Goal: Task Accomplishment & Management: Complete application form

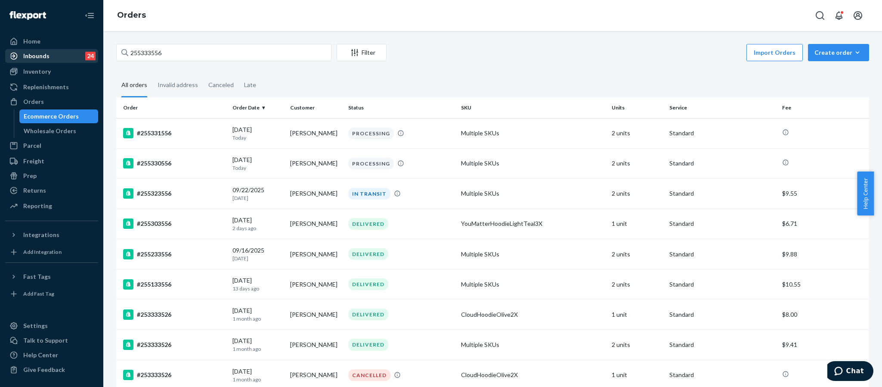
drag, startPoint x: 65, startPoint y: 52, endPoint x: 61, endPoint y: 49, distance: 4.9
click at [62, 52] on div "Home Inbounds 24 Shipping Plans Problems 24 Inventory Products Replenishments O…" at bounding box center [441, 193] width 882 height 387
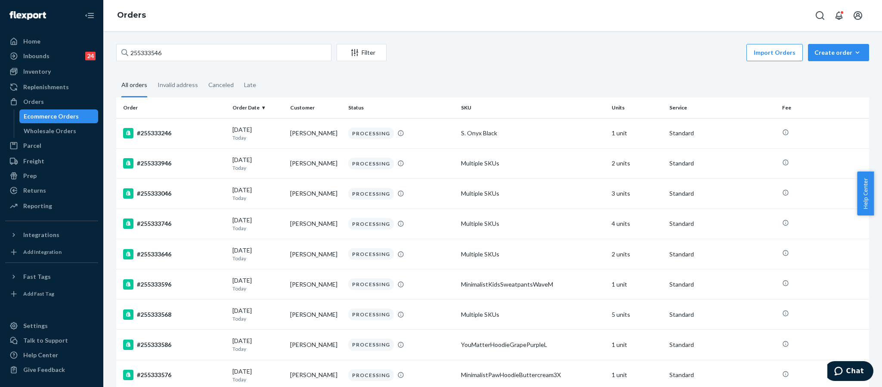
type input "255333546"
click at [35, 73] on div "Inventory" at bounding box center [37, 71] width 28 height 9
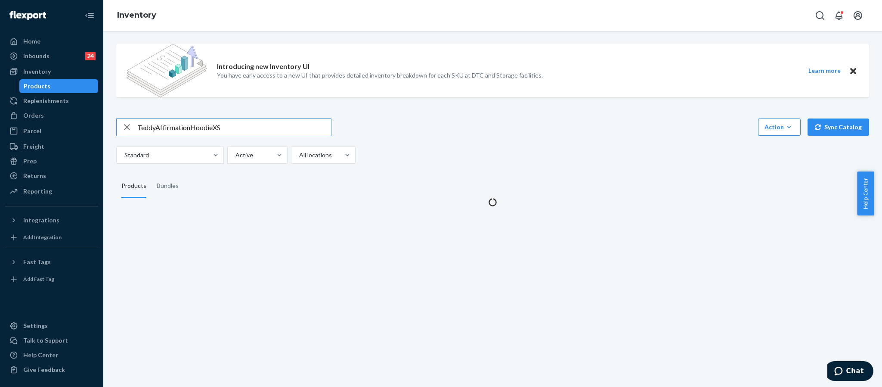
drag, startPoint x: 229, startPoint y: 128, endPoint x: 123, endPoint y: 128, distance: 106.3
click at [123, 128] on div "TeddyAffirmationHoodieXS" at bounding box center [224, 126] width 214 height 17
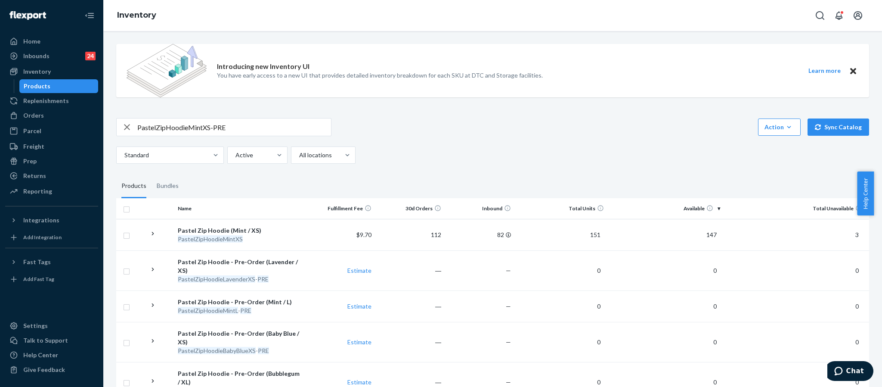
click at [241, 127] on input "PastelZipHoodieMintXS-PRE" at bounding box center [234, 126] width 194 height 17
type input "PastelZipHoodieMintXS"
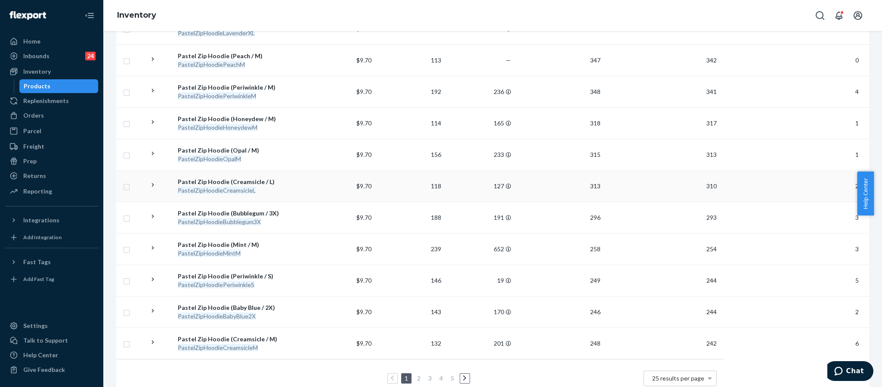
scroll to position [679, 0]
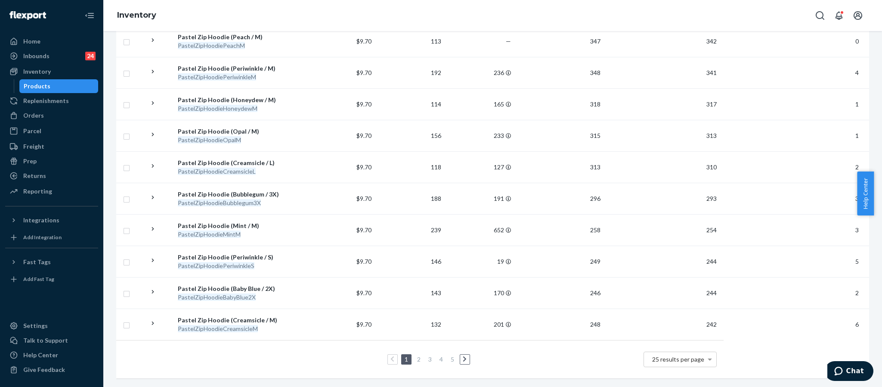
click at [415, 355] on link "2" at bounding box center [418, 358] width 7 height 7
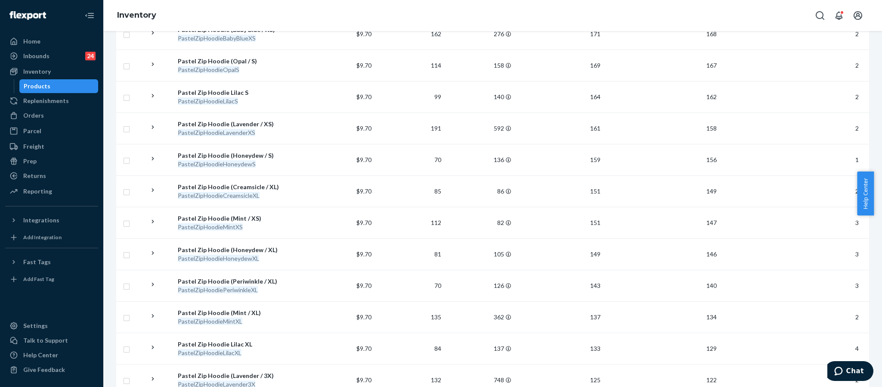
scroll to position [517, 0]
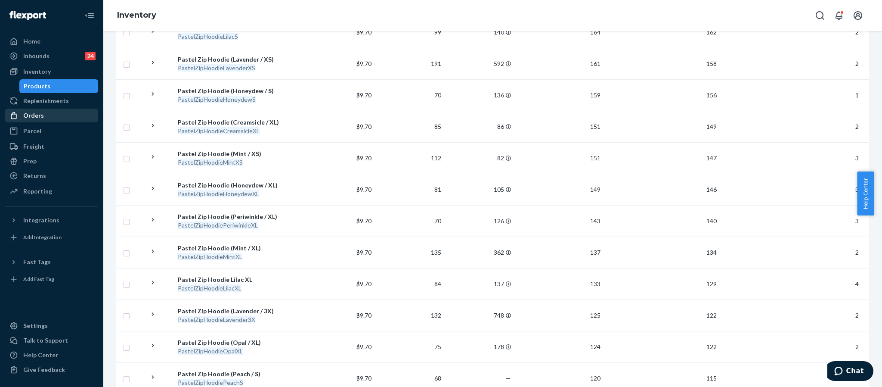
click at [34, 119] on div "Orders" at bounding box center [33, 115] width 21 height 9
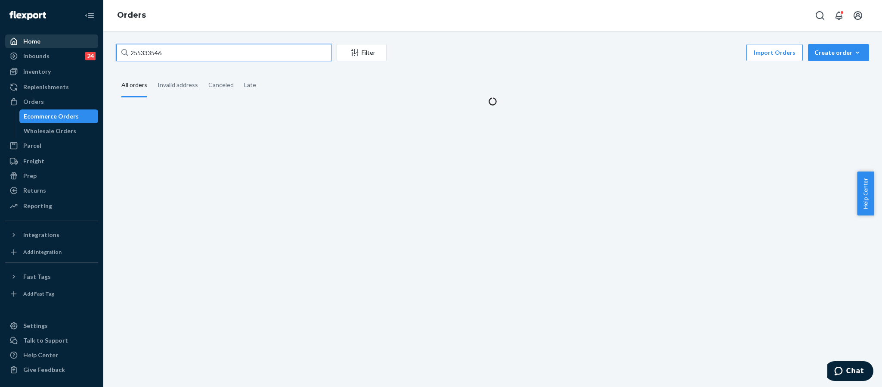
drag, startPoint x: 177, startPoint y: 52, endPoint x: 97, endPoint y: 44, distance: 80.4
click at [97, 44] on div "Home Inbounds 24 Shipping Plans Problems 24 Inventory Products Replenishments O…" at bounding box center [441, 193] width 882 height 387
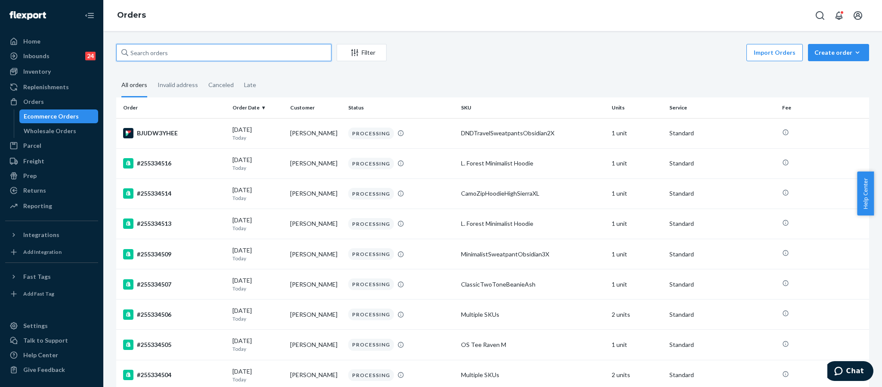
paste input "255264576"
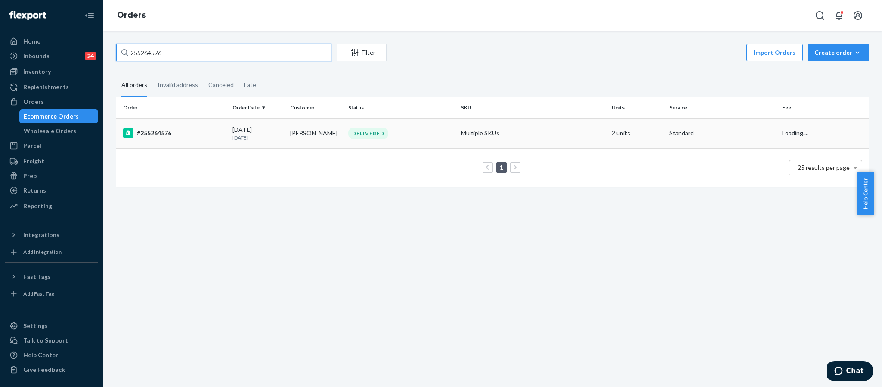
type input "255264576"
click at [150, 134] on div "#255264576" at bounding box center [174, 133] width 102 height 10
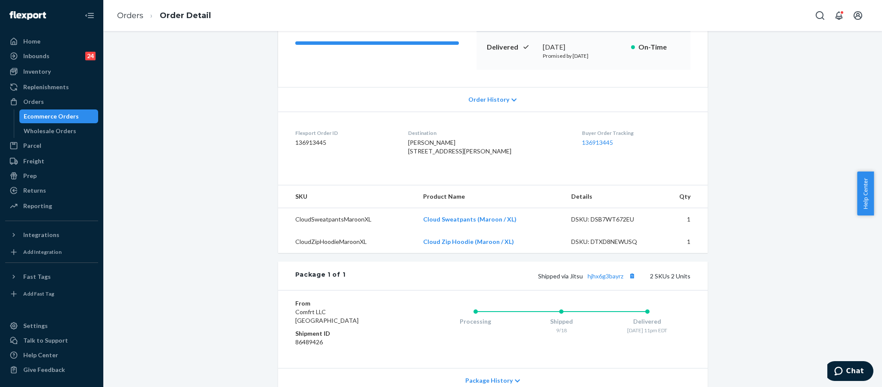
scroll to position [230, 0]
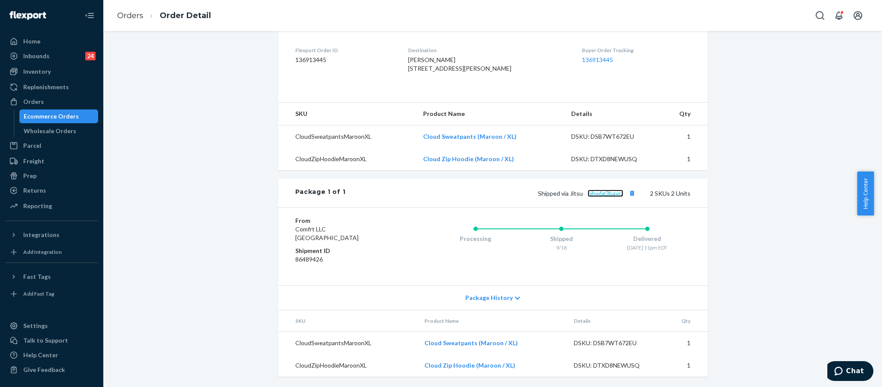
click at [613, 193] on link "hjhx6g3bayrz" at bounding box center [606, 192] width 36 height 7
drag, startPoint x: 415, startPoint y: 52, endPoint x: 468, endPoint y: 57, distance: 53.2
click at [468, 57] on span "[PERSON_NAME] [STREET_ADDRESS][PERSON_NAME]" at bounding box center [459, 64] width 103 height 16
copy span "[STREET_ADDRESS][PERSON_NAME]"
drag, startPoint x: 30, startPoint y: 101, endPoint x: 66, endPoint y: 97, distance: 36.9
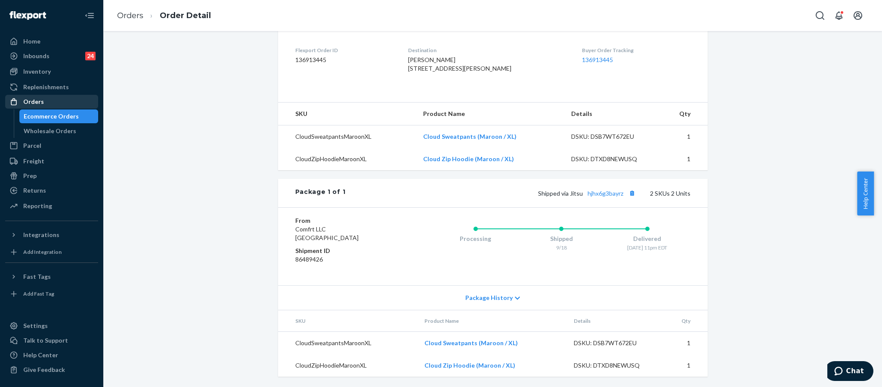
click at [30, 101] on div "Orders" at bounding box center [33, 101] width 21 height 9
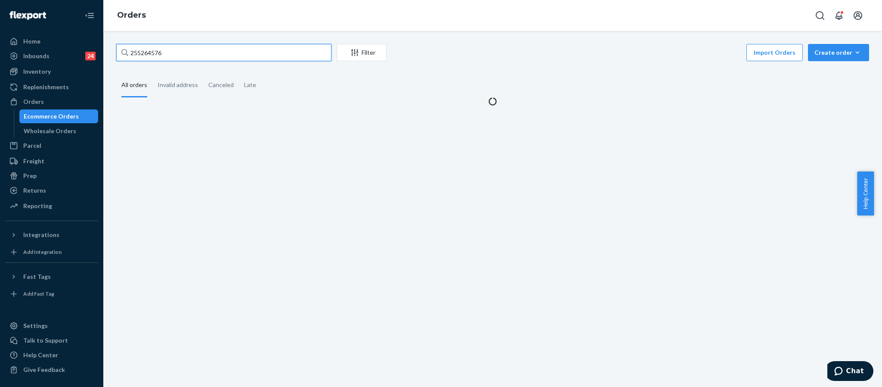
drag, startPoint x: 178, startPoint y: 47, endPoint x: 104, endPoint y: 44, distance: 74.5
click at [109, 53] on div "255264576 Filter Import Orders Create order Ecommerce order Removal order All o…" at bounding box center [492, 209] width 779 height 356
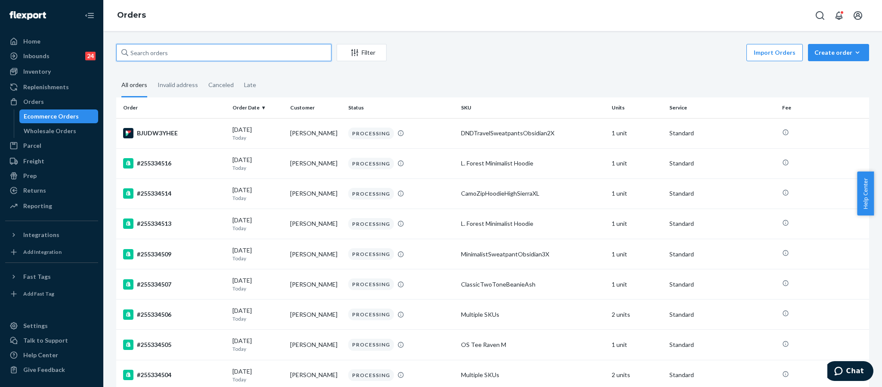
paste input "255298471"
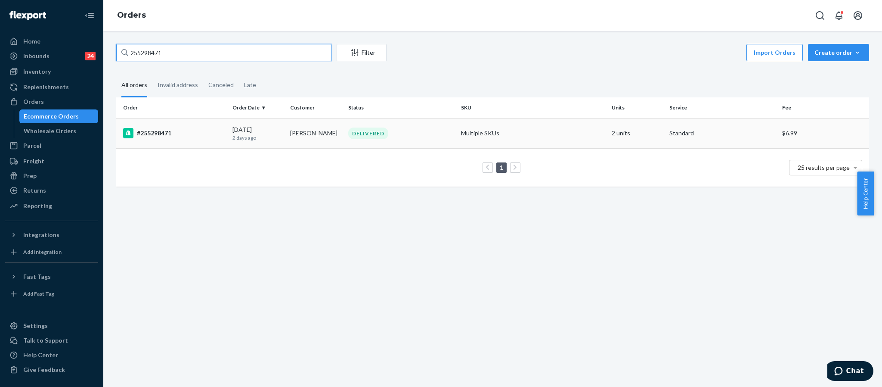
type input "255298471"
click at [160, 136] on div "#255298471" at bounding box center [174, 133] width 102 height 10
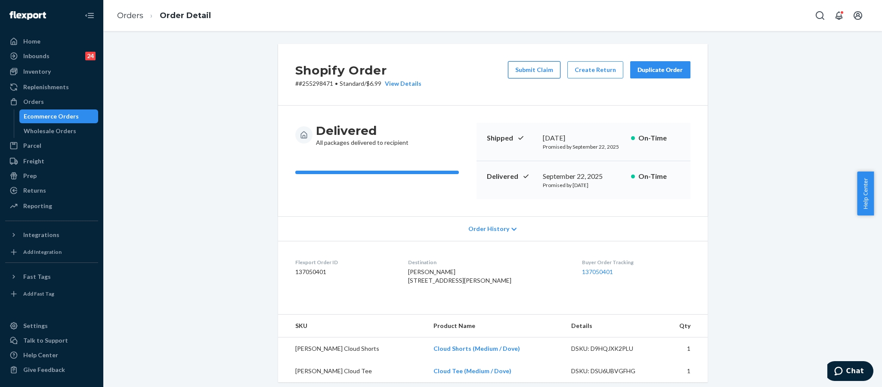
click at [537, 70] on button "Submit Claim" at bounding box center [534, 69] width 53 height 17
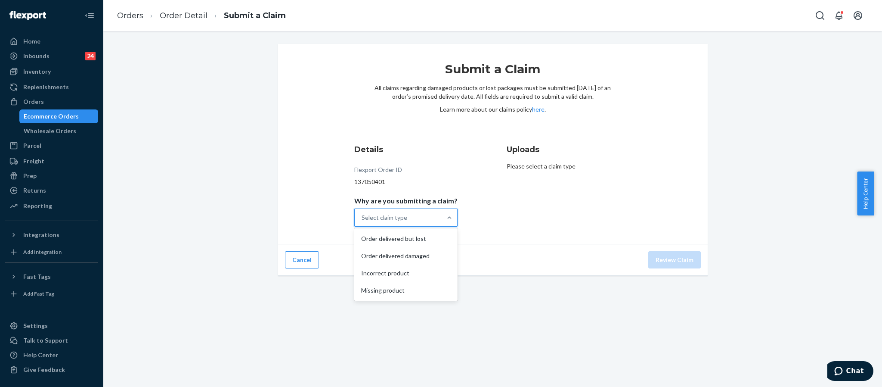
click at [419, 218] on div "Select claim type" at bounding box center [398, 217] width 87 height 17
click at [363, 218] on input "Why are you submitting a claim? option Order delivered but lost focused, 1 of 4…" at bounding box center [362, 217] width 1 height 9
click at [415, 239] on div "Order delivered but lost" at bounding box center [406, 238] width 100 height 17
click at [363, 222] on input "Why are you submitting a claim? option Order delivered but lost focused, 1 of 4…" at bounding box center [362, 217] width 1 height 9
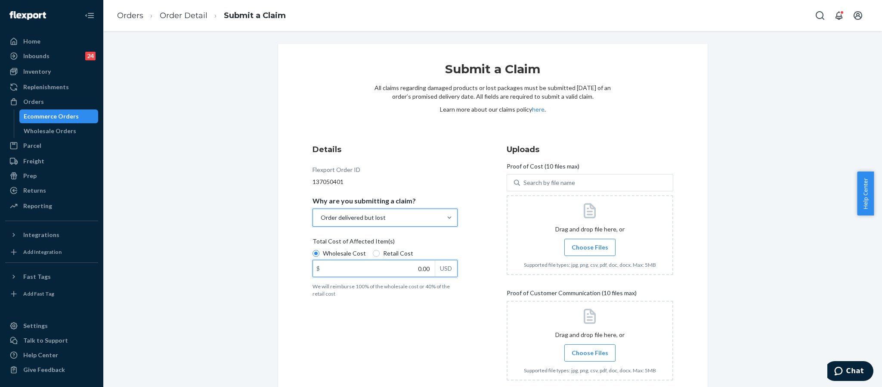
click at [419, 266] on input "0.00" at bounding box center [374, 268] width 122 height 16
type input "40.00"
click at [589, 245] on span "Choose Files" at bounding box center [590, 247] width 37 height 9
click at [590, 245] on input "Choose Files" at bounding box center [590, 246] width 0 height 9
click at [584, 253] on label "Choose Files" at bounding box center [589, 247] width 51 height 17
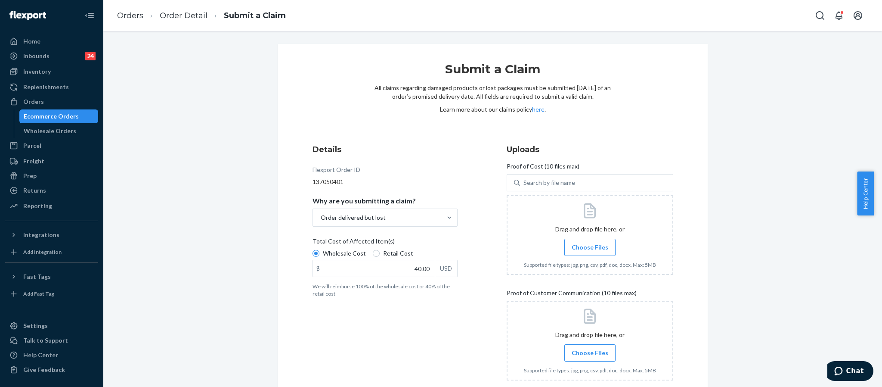
click at [590, 252] on input "Choose Files" at bounding box center [590, 246] width 0 height 9
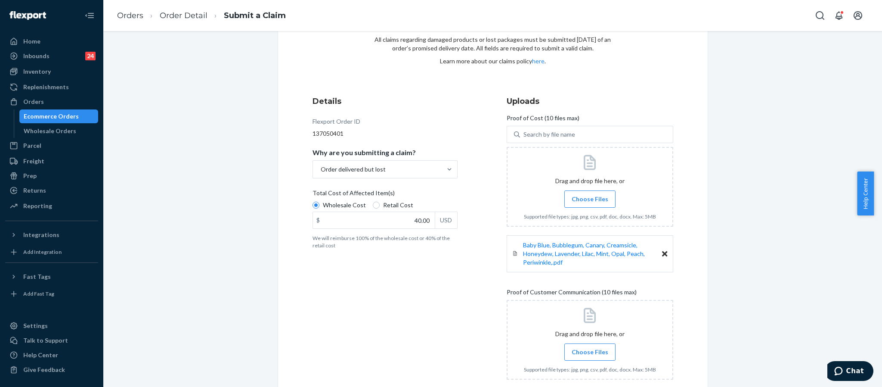
scroll to position [97, 0]
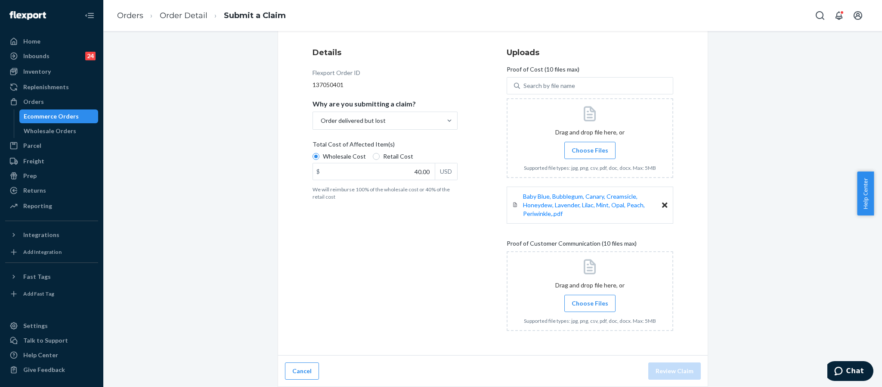
click at [580, 299] on span "Choose Files" at bounding box center [590, 303] width 37 height 9
click at [590, 298] on input "Choose Files" at bounding box center [590, 302] width 0 height 9
click at [579, 300] on span "Choose Files" at bounding box center [590, 302] width 37 height 9
click at [590, 300] on input "Choose Files" at bounding box center [590, 302] width 0 height 9
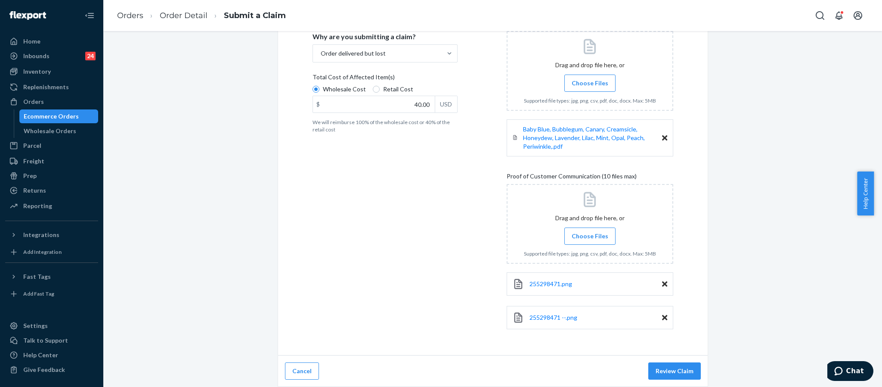
click at [595, 238] on span "Choose Files" at bounding box center [590, 236] width 37 height 9
click at [590, 238] on input "Choose Files" at bounding box center [590, 235] width 0 height 9
click at [580, 236] on span "Choose Files" at bounding box center [590, 234] width 37 height 9
click at [590, 236] on input "Choose Files" at bounding box center [590, 234] width 0 height 9
click at [597, 228] on label "Choose Files" at bounding box center [589, 234] width 51 height 17
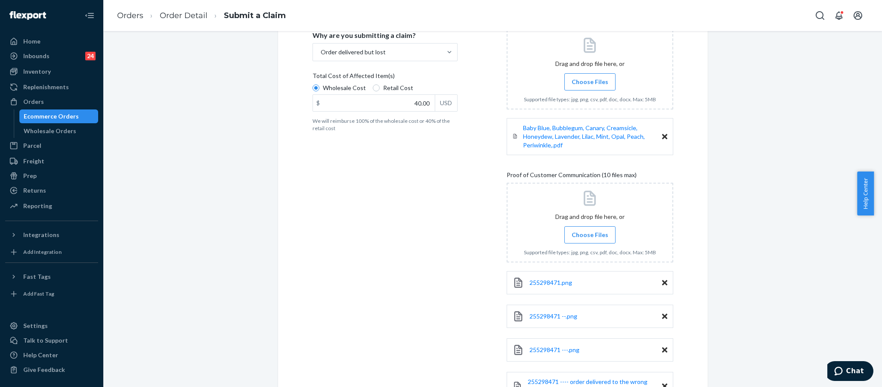
click at [590, 230] on input "Choose Files" at bounding box center [590, 234] width 0 height 9
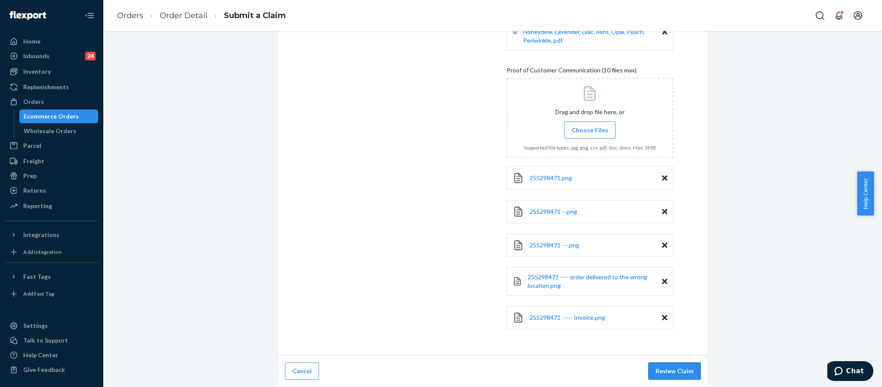
click at [679, 369] on button "Review Claim" at bounding box center [674, 370] width 53 height 17
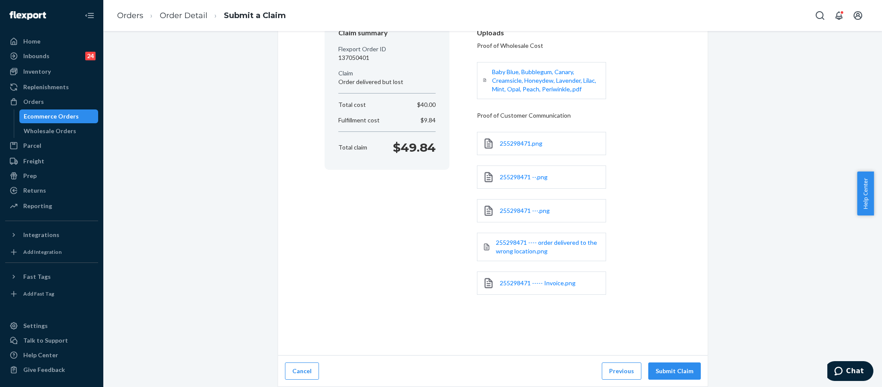
scroll to position [92, 0]
click at [676, 361] on div "Cancel Previous Submit Claim" at bounding box center [493, 370] width 430 height 31
click at [676, 366] on button "Submit Claim" at bounding box center [674, 370] width 53 height 17
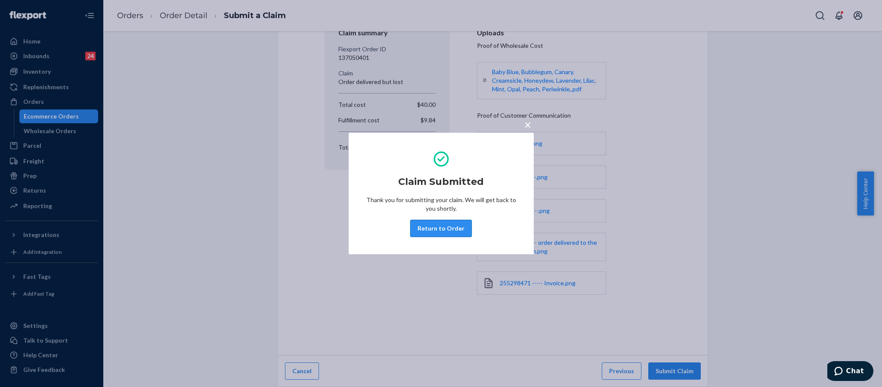
click at [428, 223] on button "Return to Order" at bounding box center [441, 228] width 62 height 17
